Goal: Information Seeking & Learning: Find specific fact

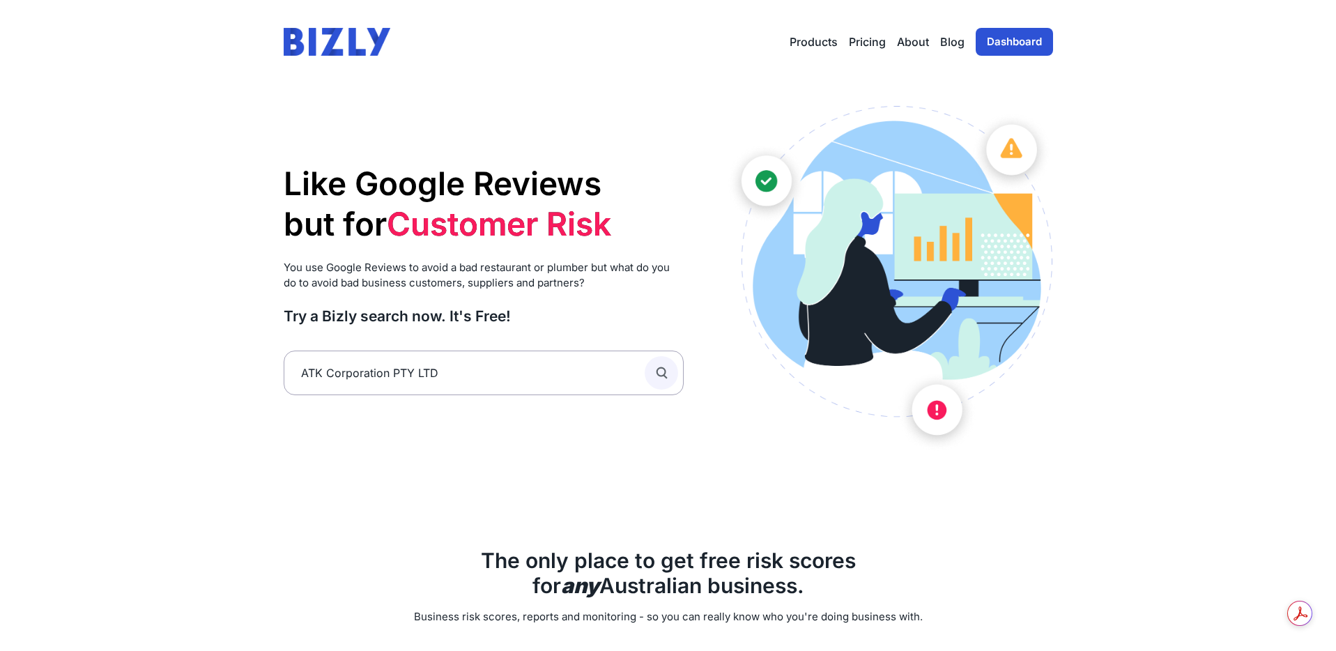
type input "ATK Corporation PTY LTD"
click at [662, 374] on icon "submit" at bounding box center [661, 372] width 15 height 15
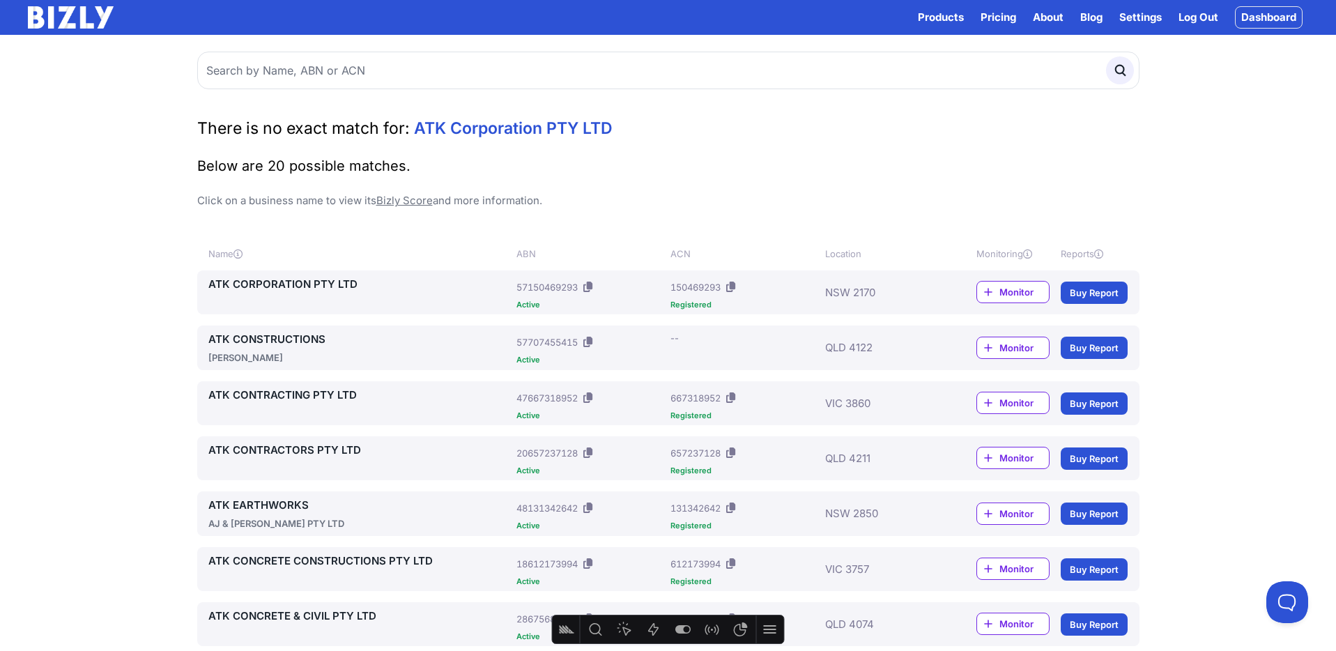
click at [300, 283] on link "ATK CORPORATION PTY LTD" at bounding box center [359, 284] width 303 height 17
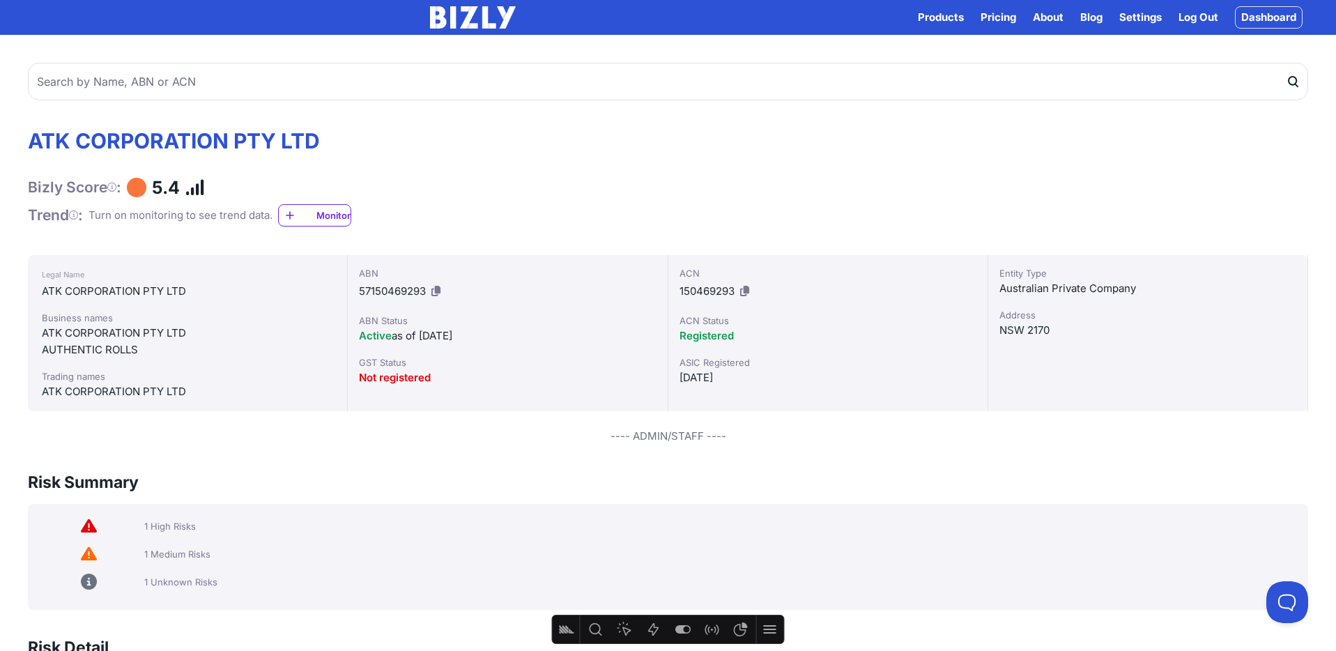
click at [116, 187] on icon at bounding box center [111, 187] width 9 height 1
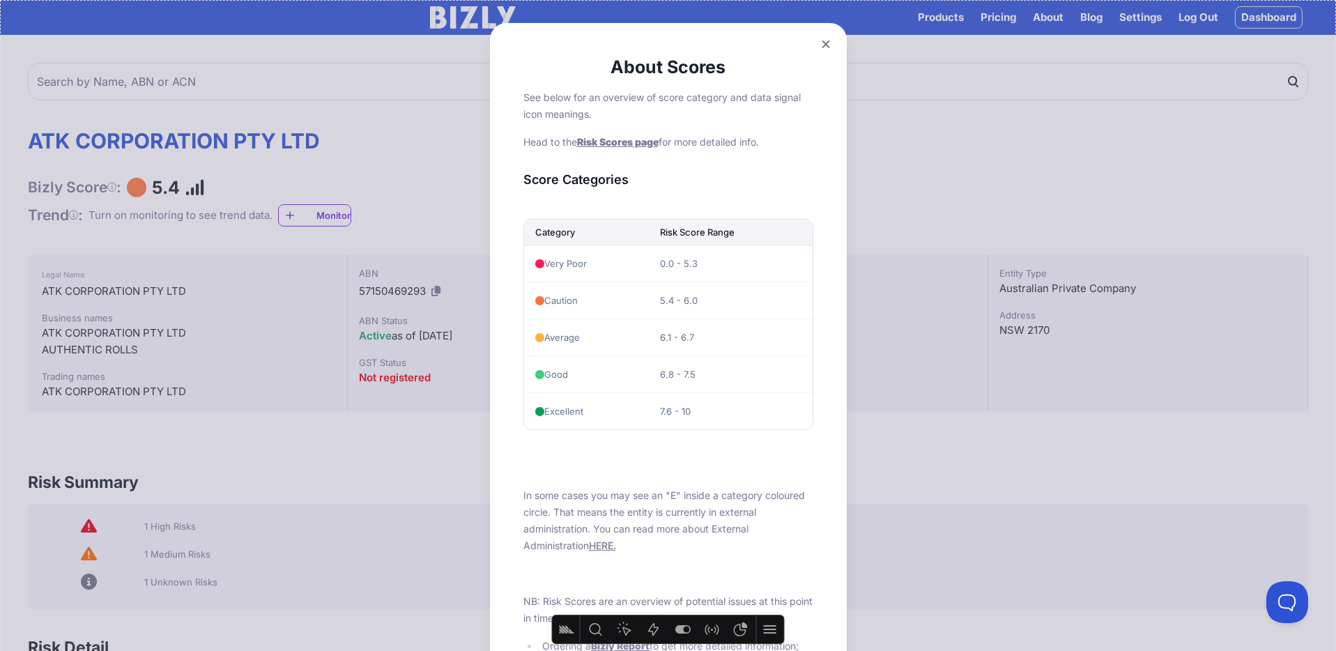
click at [823, 48] on icon at bounding box center [826, 44] width 8 height 9
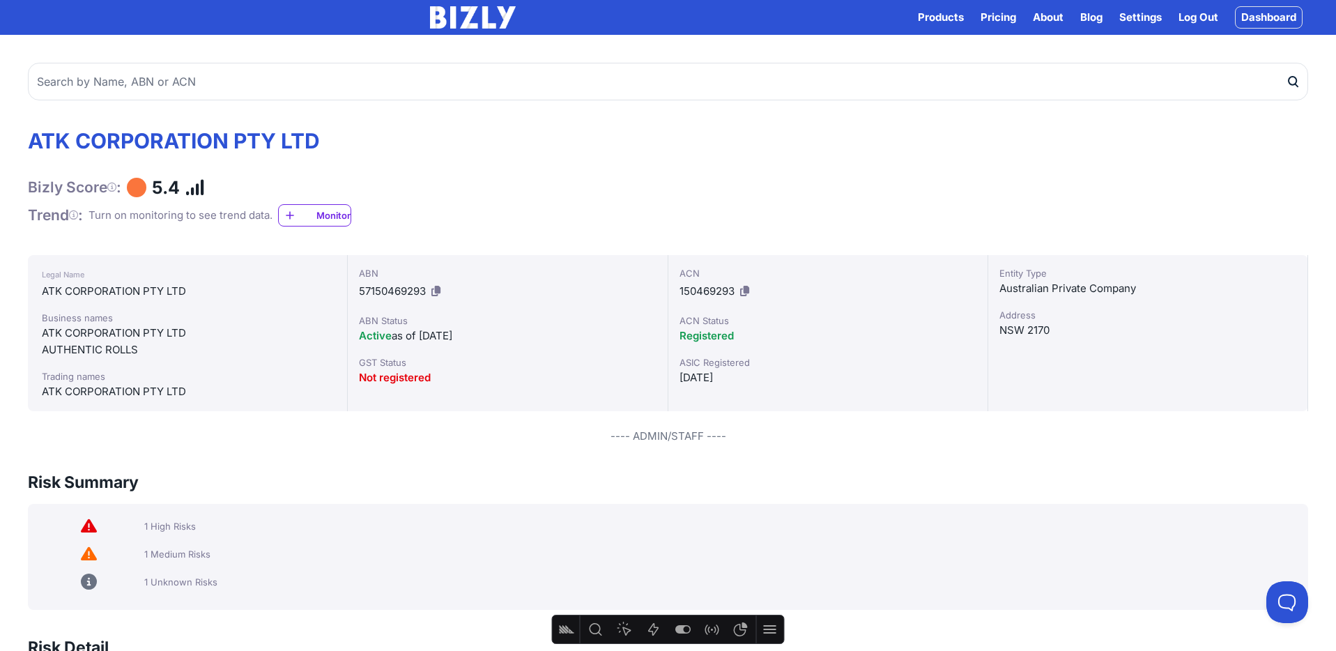
click at [266, 76] on input "text" at bounding box center [668, 82] width 1280 height 38
paste input "AUSTRALIAN LUXURY LIVING PTY LTD"
type input "AUSTRALIAN LUXURY LIVING PTY LTD"
click at [1286, 63] on button "submit" at bounding box center [1297, 82] width 22 height 38
click at [1293, 82] on icon "submit" at bounding box center [1293, 82] width 14 height 15
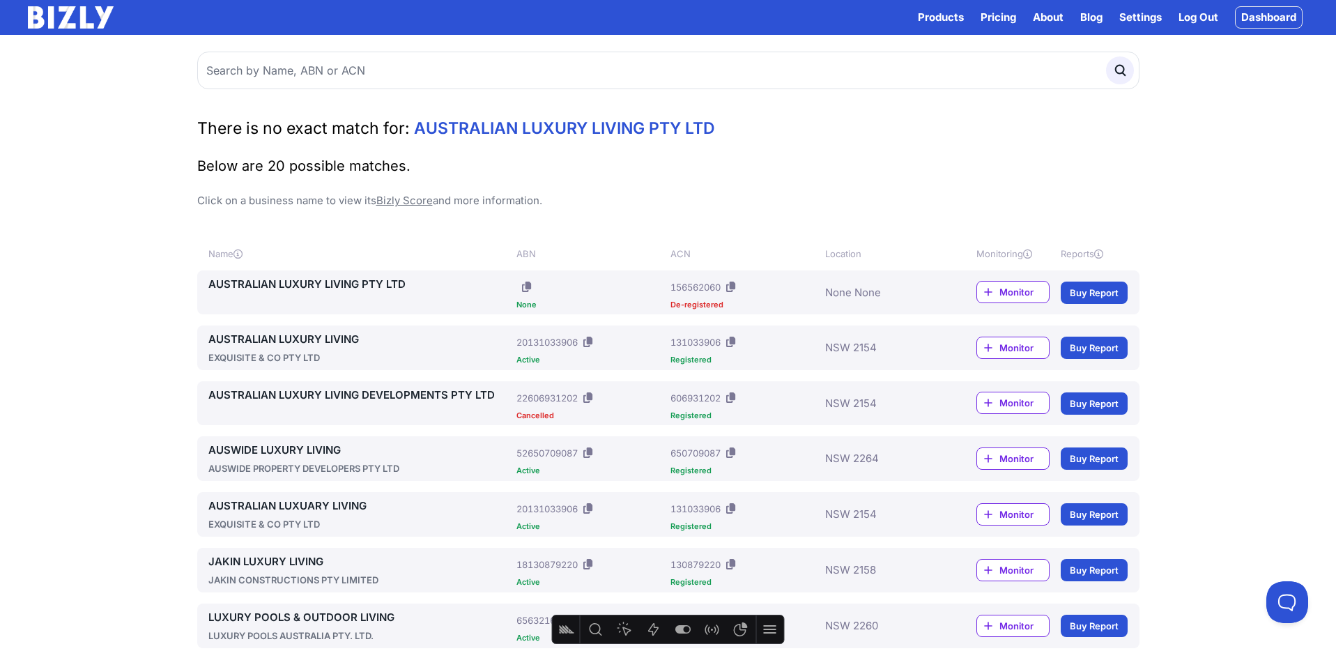
click at [344, 284] on link "AUSTRALIAN LUXURY LIVING PTY LTD" at bounding box center [359, 284] width 303 height 17
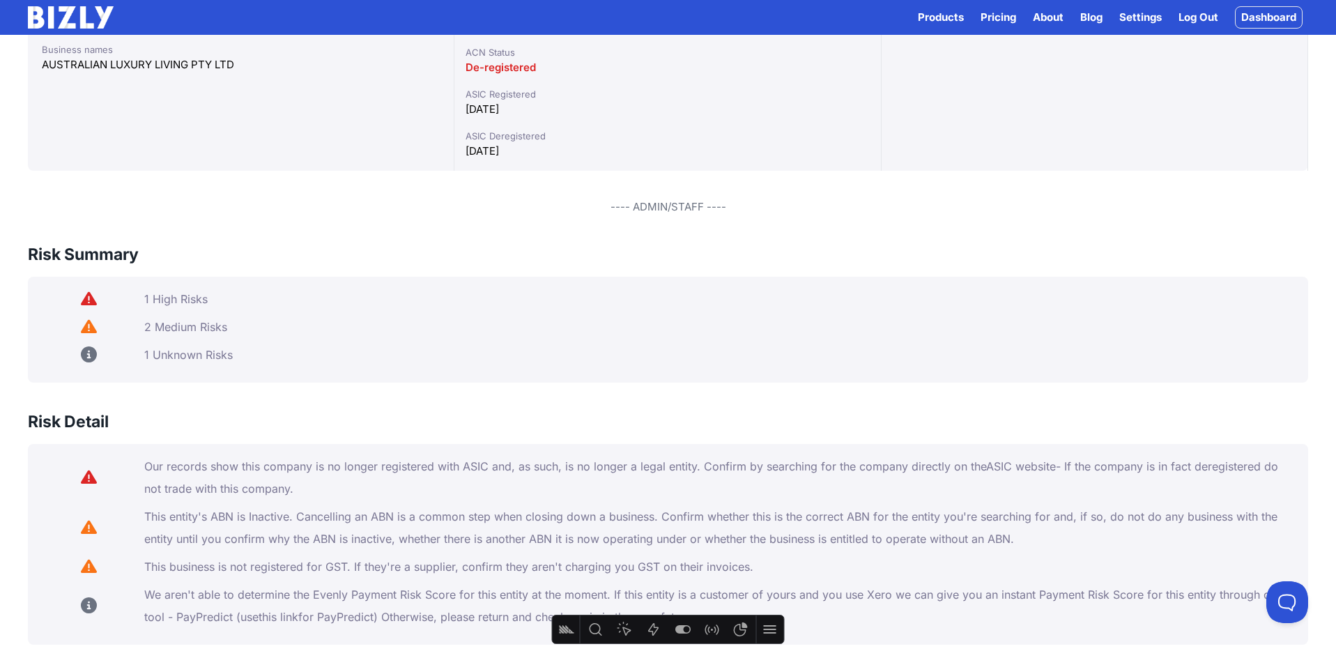
scroll to position [275, 0]
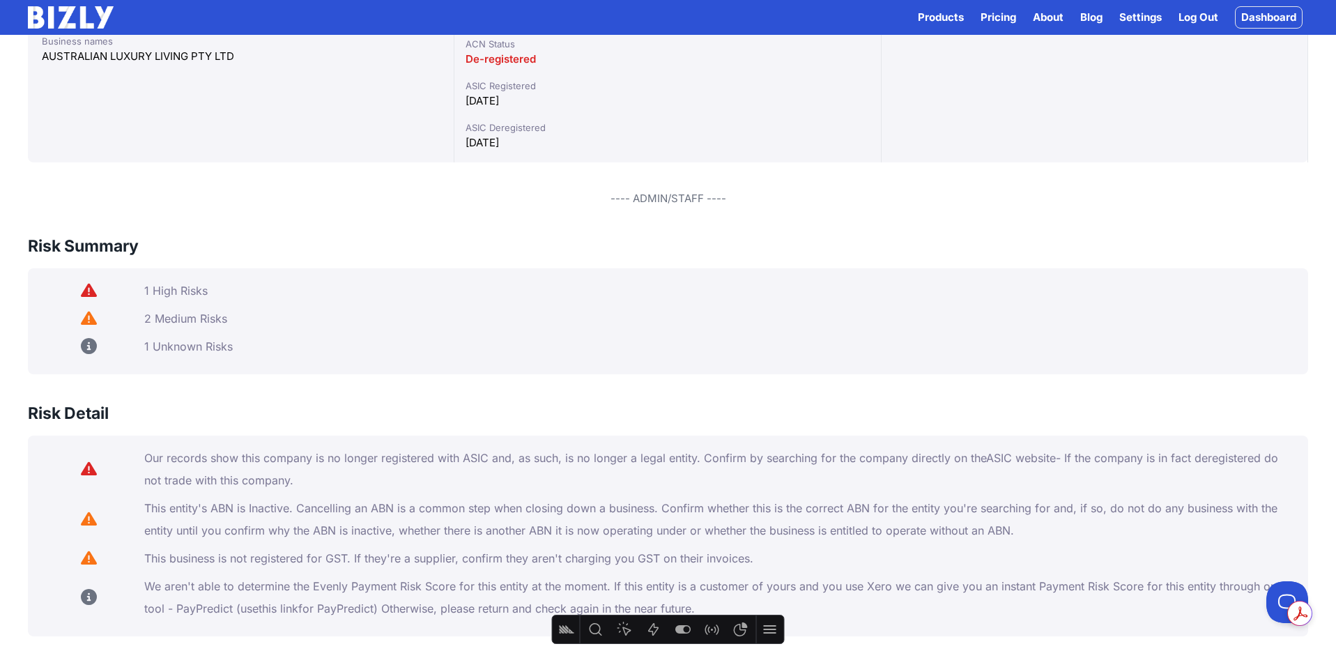
drag, startPoint x: 314, startPoint y: 486, endPoint x: 144, endPoint y: 463, distance: 170.9
click at [143, 461] on div "Our records show this company is no longer registered with ASIC and, as such, i…" at bounding box center [668, 469] width 1258 height 45
click at [307, 485] on div "Our records show this company is no longer registered with ASIC and, as such, i…" at bounding box center [720, 469] width 1153 height 45
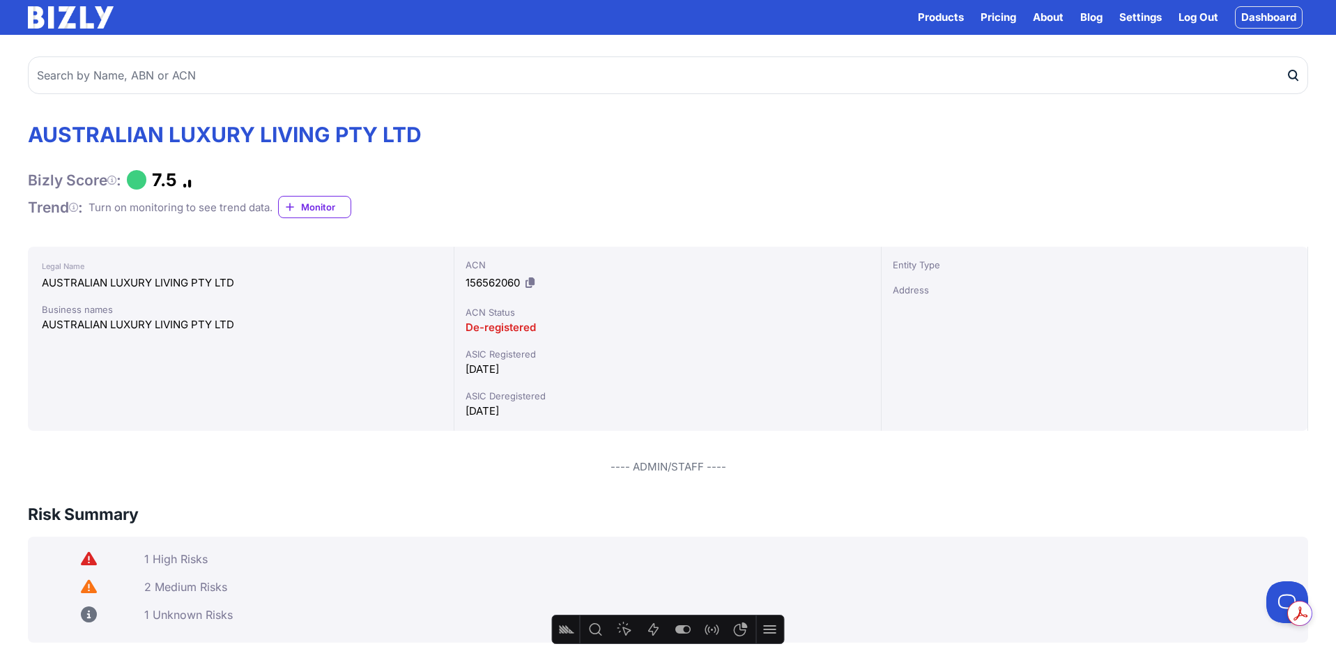
scroll to position [0, 0]
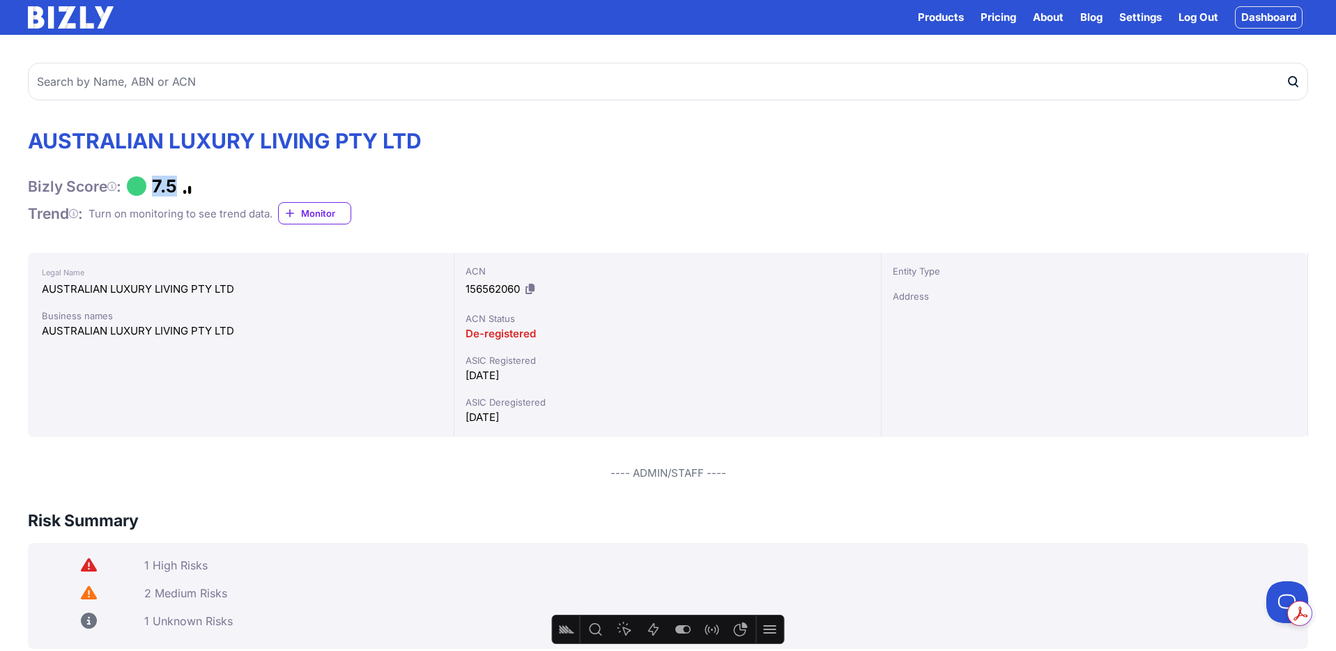
drag, startPoint x: 160, startPoint y: 188, endPoint x: 205, endPoint y: 188, distance: 44.6
click at [205, 188] on div "Bizly Score : 7.5" at bounding box center [225, 186] width 394 height 21
drag, startPoint x: 194, startPoint y: 185, endPoint x: 151, endPoint y: 185, distance: 43.2
click at [151, 185] on div "Bizly Score : 7.5" at bounding box center [225, 186] width 394 height 21
click at [738, 209] on div "AUSTRALIAN LUXURY LIVING PTY LTD Bizly Score : 7.5 Trend : Turn on monitoring t…" at bounding box center [668, 176] width 1280 height 97
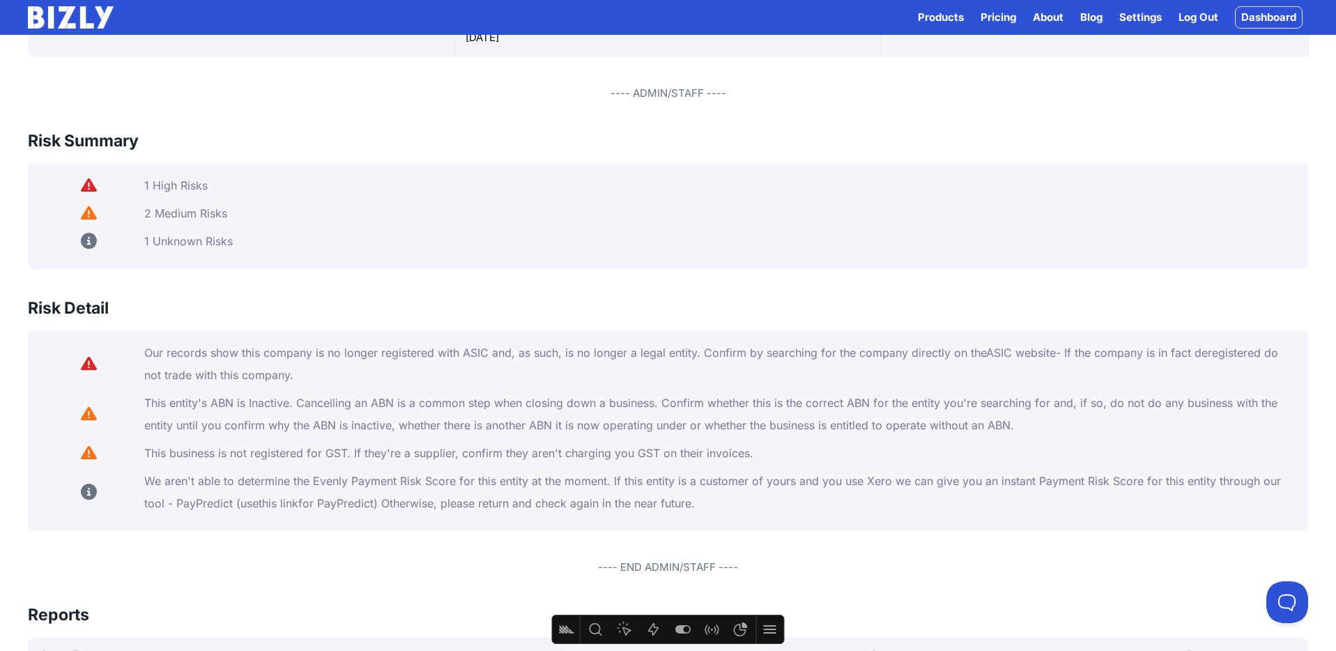
scroll to position [592, 0]
